Goal: Task Accomplishment & Management: Manage account settings

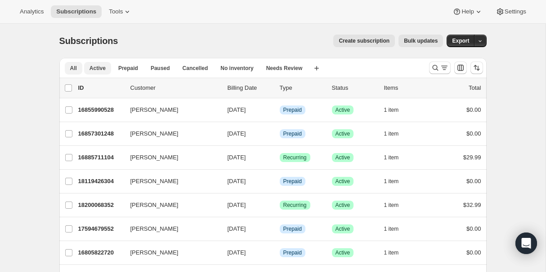
click at [98, 67] on span "Active" at bounding box center [97, 68] width 16 height 7
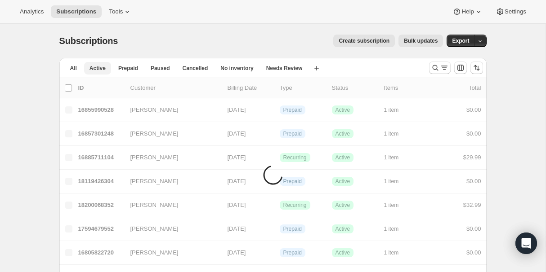
scroll to position [0, 0]
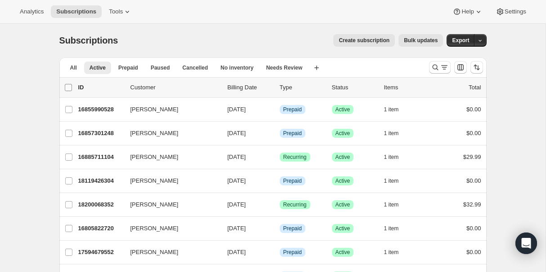
click at [68, 87] on input "0 selected" at bounding box center [68, 87] width 7 height 7
checkbox input "true"
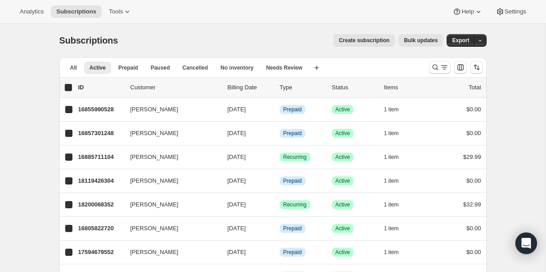
checkbox input "true"
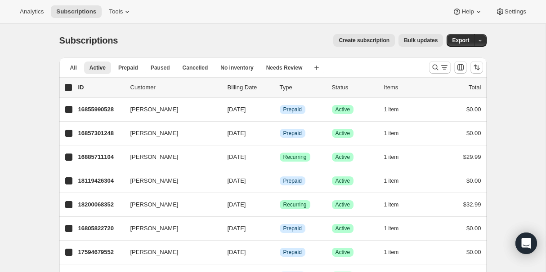
checkbox input "true"
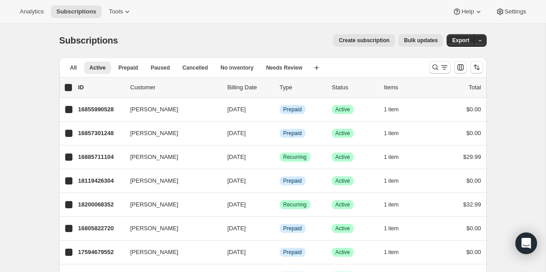
checkbox input "true"
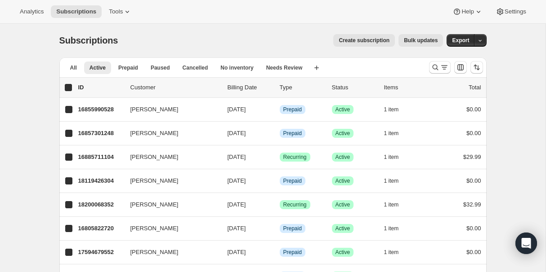
checkbox input "true"
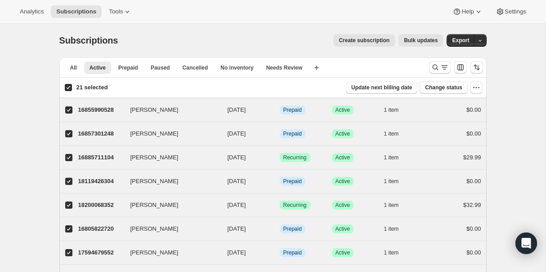
click at [67, 86] on input "21 selected" at bounding box center [68, 87] width 7 height 7
checkbox input "false"
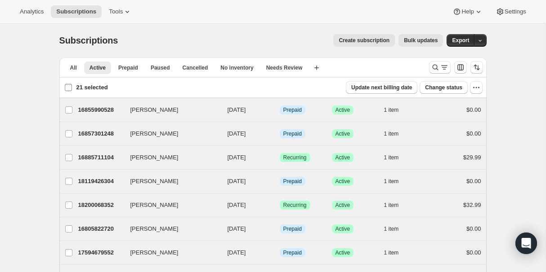
checkbox input "false"
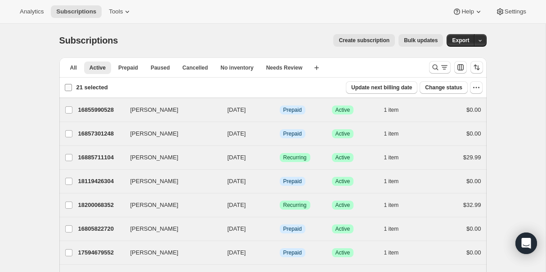
checkbox input "false"
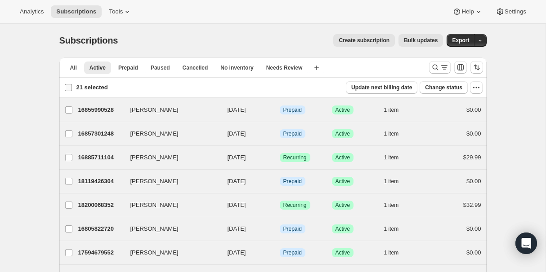
checkbox input "false"
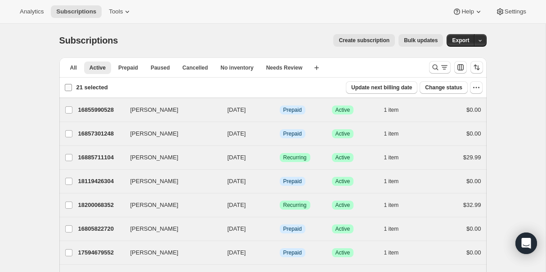
checkbox input "false"
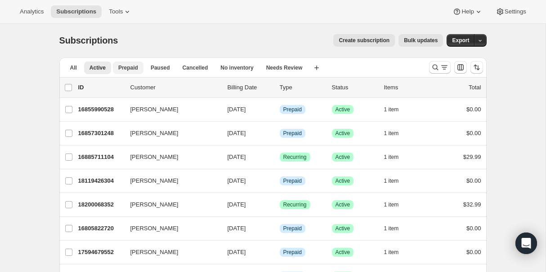
click at [127, 67] on span "Prepaid" at bounding box center [128, 67] width 20 height 7
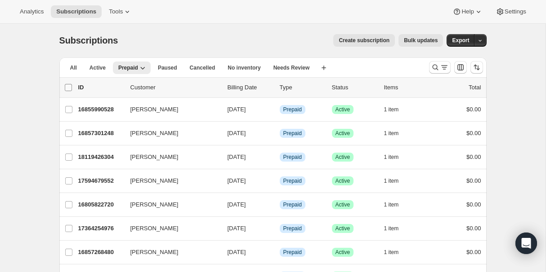
click at [67, 87] on input "0 selected" at bounding box center [68, 87] width 7 height 7
checkbox input "true"
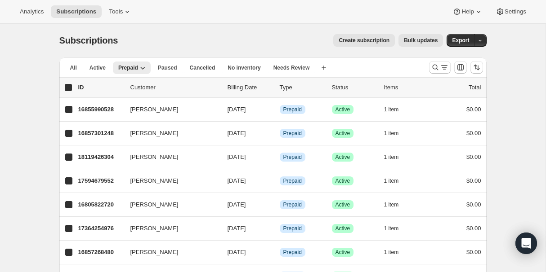
checkbox input "true"
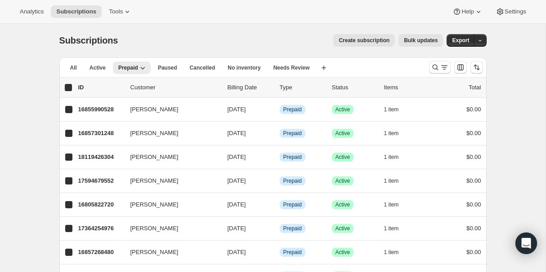
checkbox input "true"
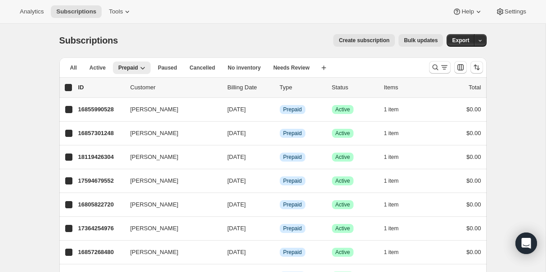
checkbox input "true"
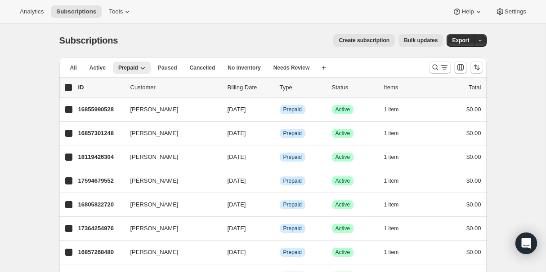
checkbox input "true"
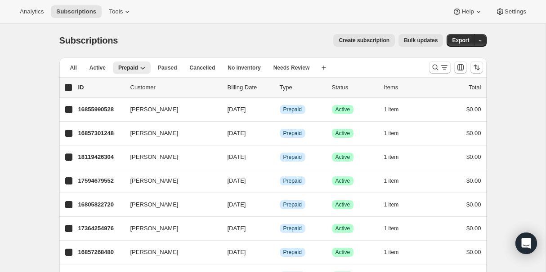
checkbox input "true"
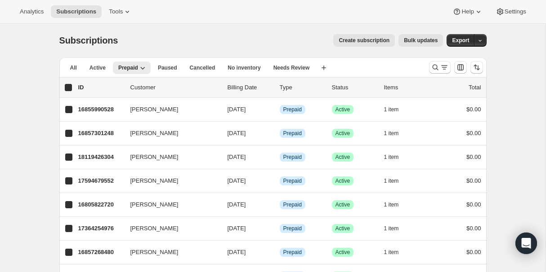
checkbox input "true"
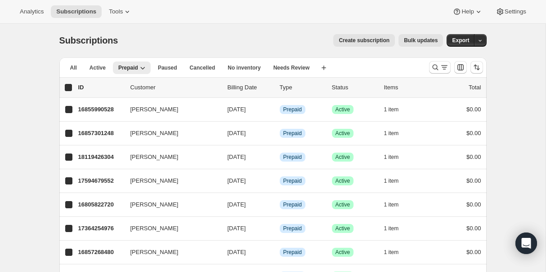
checkbox input "true"
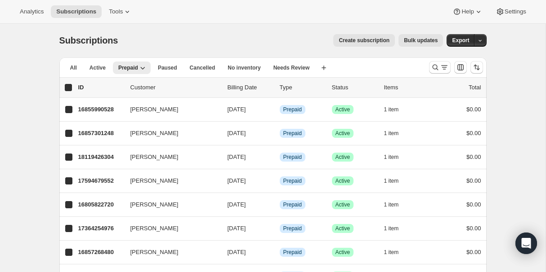
checkbox input "true"
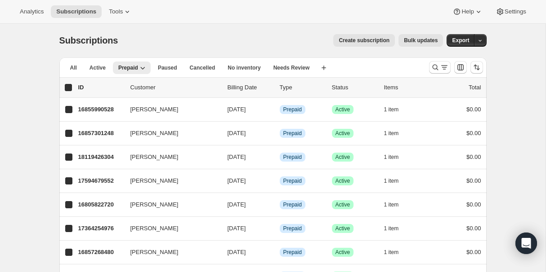
checkbox input "true"
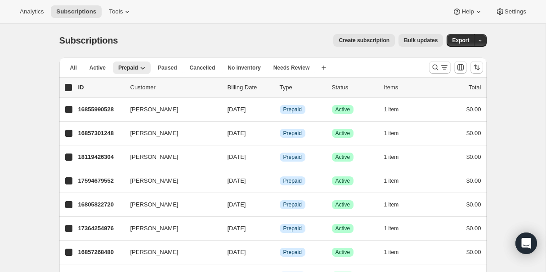
checkbox input "true"
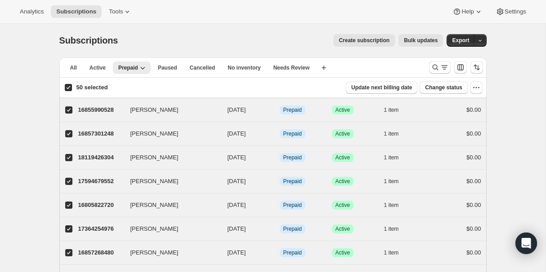
click at [67, 87] on input "50 selected" at bounding box center [68, 87] width 7 height 7
checkbox input "false"
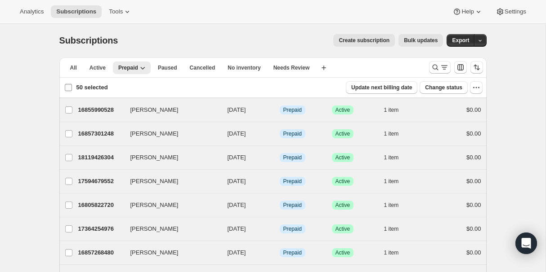
checkbox input "false"
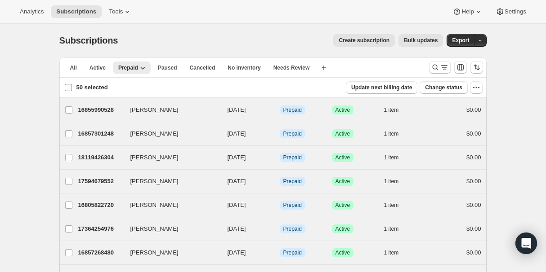
checkbox input "false"
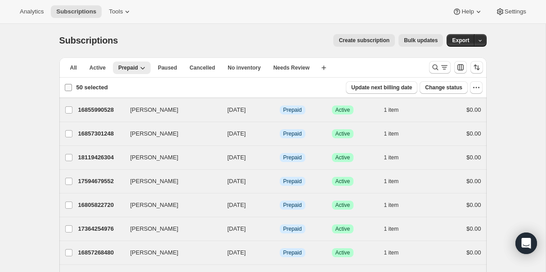
checkbox input "false"
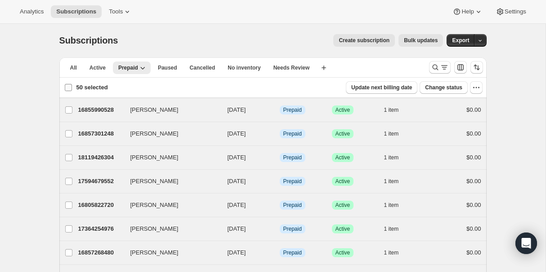
checkbox input "false"
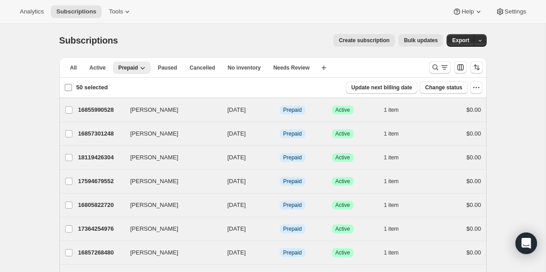
checkbox input "false"
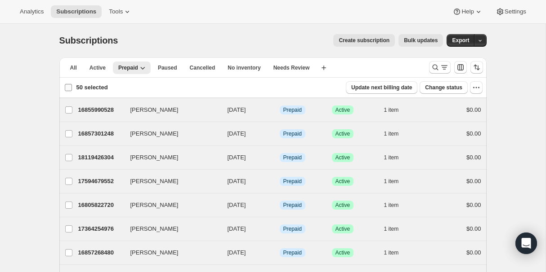
checkbox input "false"
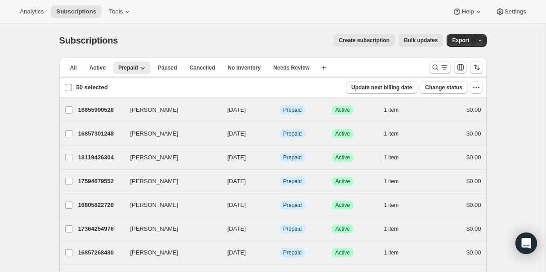
checkbox input "false"
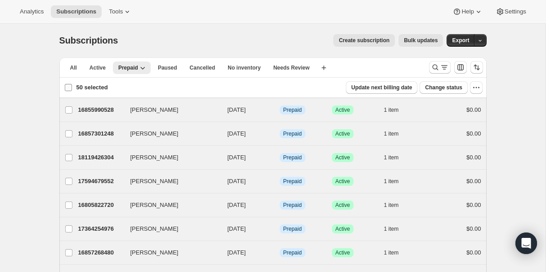
checkbox input "false"
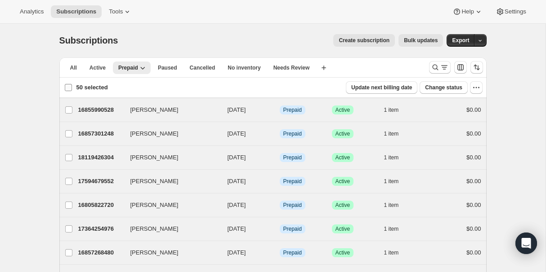
checkbox input "false"
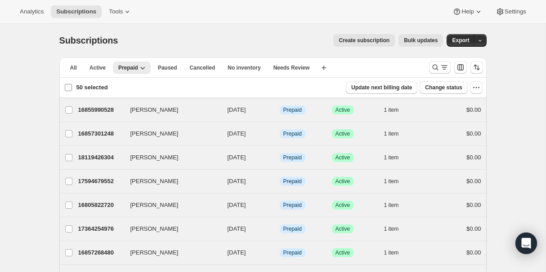
checkbox input "false"
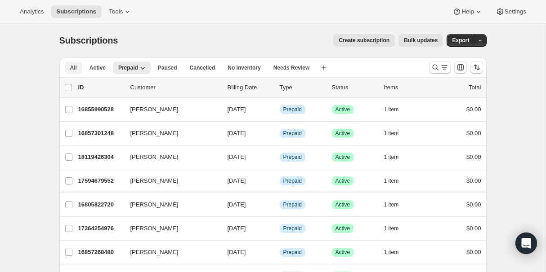
click at [74, 68] on span "All" at bounding box center [73, 67] width 7 height 7
